Goal: Task Accomplishment & Management: Manage account settings

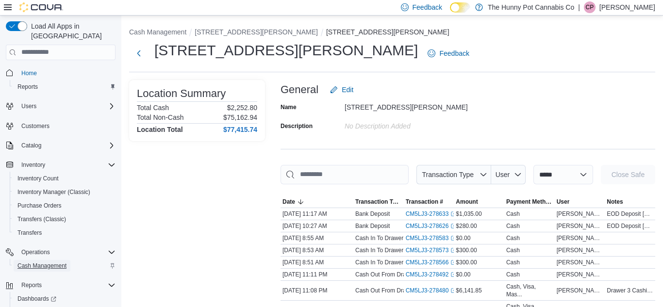
click at [51, 262] on span "Cash Management" at bounding box center [41, 266] width 49 height 8
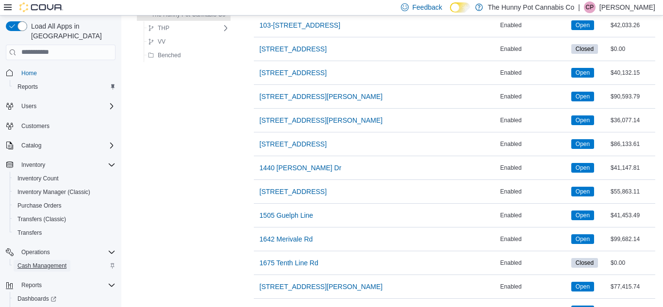
scroll to position [165, 0]
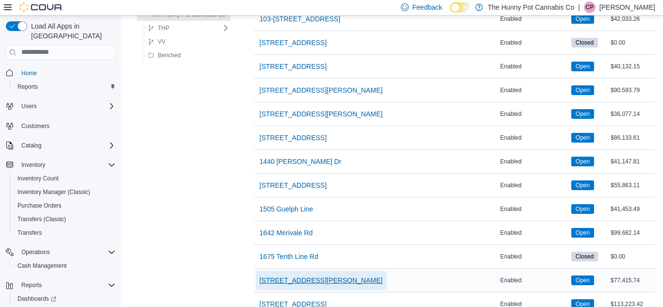
click at [284, 280] on span "[STREET_ADDRESS][PERSON_NAME]" at bounding box center [321, 281] width 123 height 10
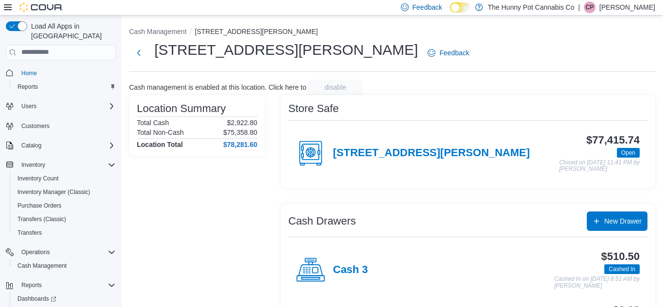
scroll to position [165, 0]
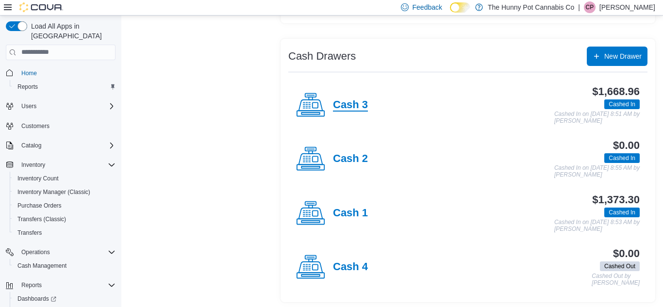
click at [360, 106] on h4 "Cash 3" at bounding box center [350, 105] width 35 height 13
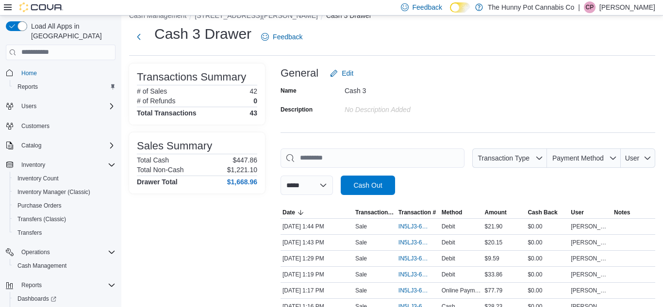
scroll to position [18, 0]
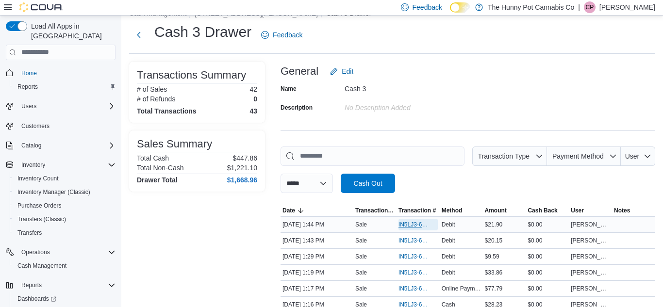
click at [411, 226] on span "IN5LJ3-6155571" at bounding box center [413, 225] width 30 height 8
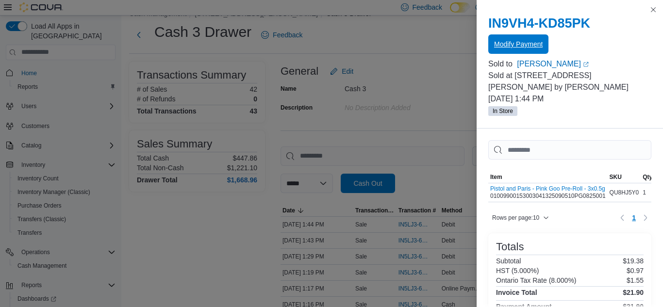
click at [511, 47] on span "Modify Payment" at bounding box center [518, 44] width 49 height 10
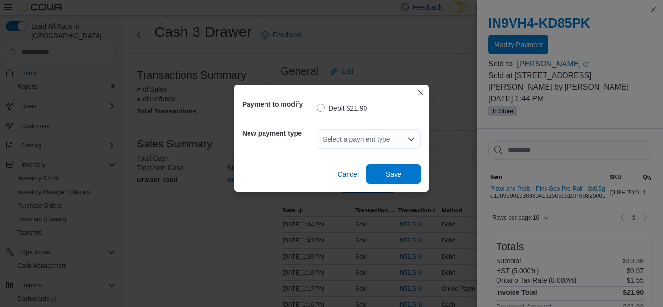
click at [337, 139] on div "Select a payment type" at bounding box center [369, 139] width 104 height 19
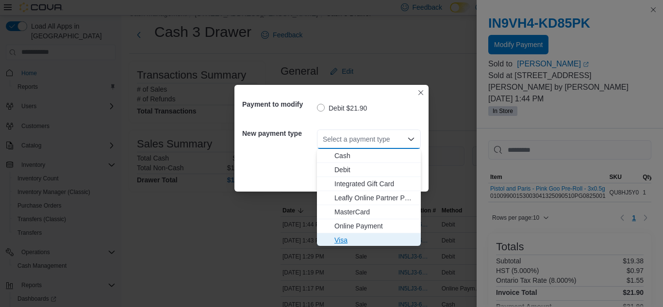
click at [340, 240] on span "Visa" at bounding box center [374, 240] width 81 height 10
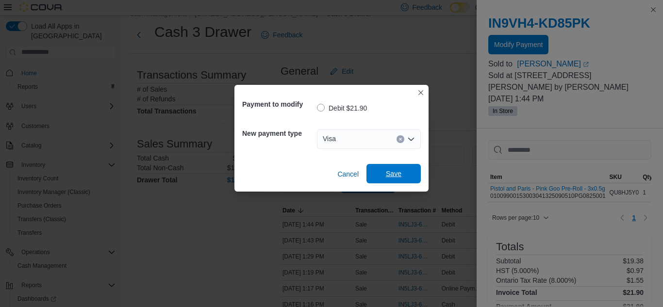
click at [394, 173] on span "Save" at bounding box center [394, 174] width 16 height 10
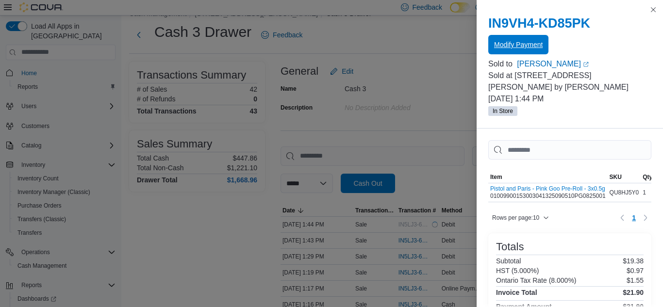
scroll to position [0, 0]
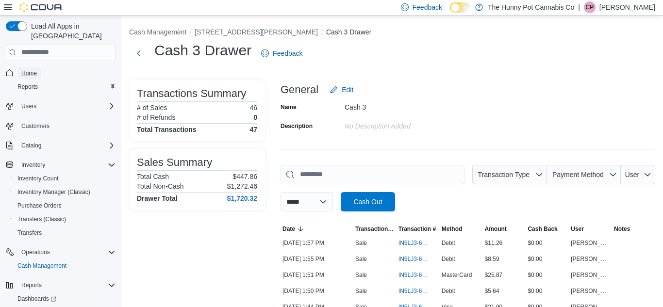
click at [25, 69] on span "Home" at bounding box center [29, 73] width 16 height 8
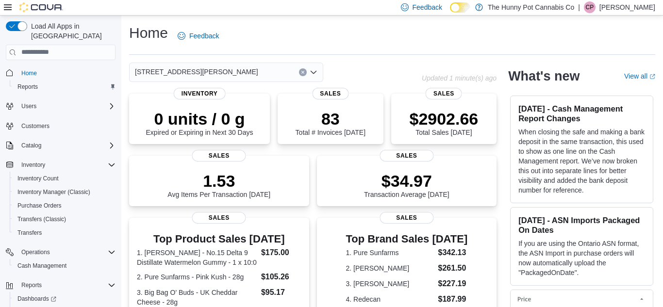
scroll to position [263, 0]
